Goal: Find specific page/section: Find specific page/section

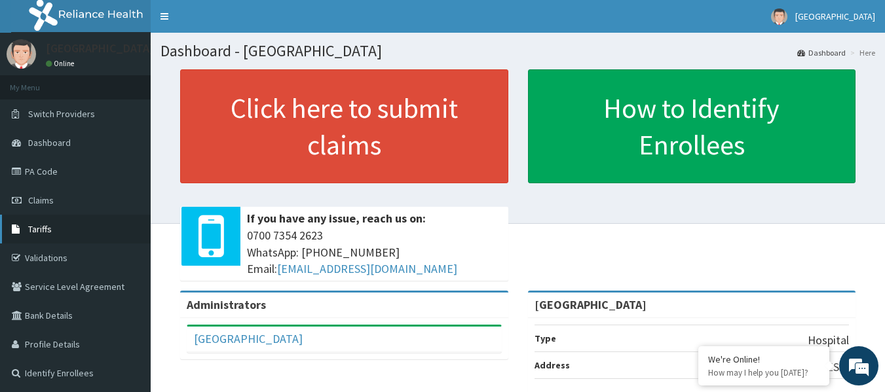
click at [35, 229] on span "Tariffs" at bounding box center [40, 229] width 24 height 12
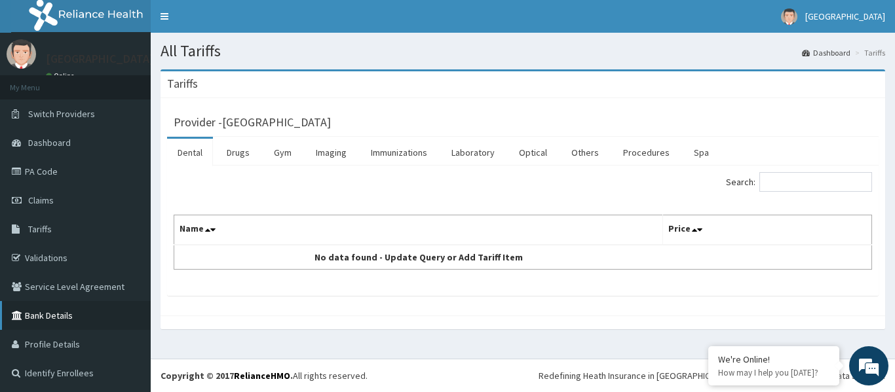
scroll to position [2, 0]
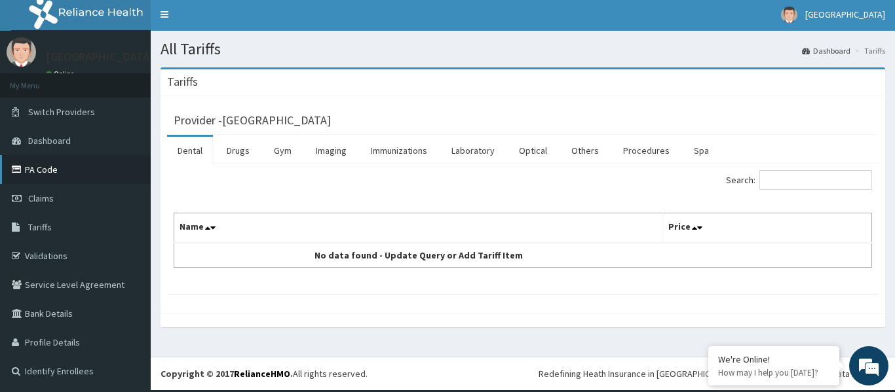
click at [58, 164] on link "PA Code" at bounding box center [75, 169] width 151 height 29
